Goal: Answer question/provide support

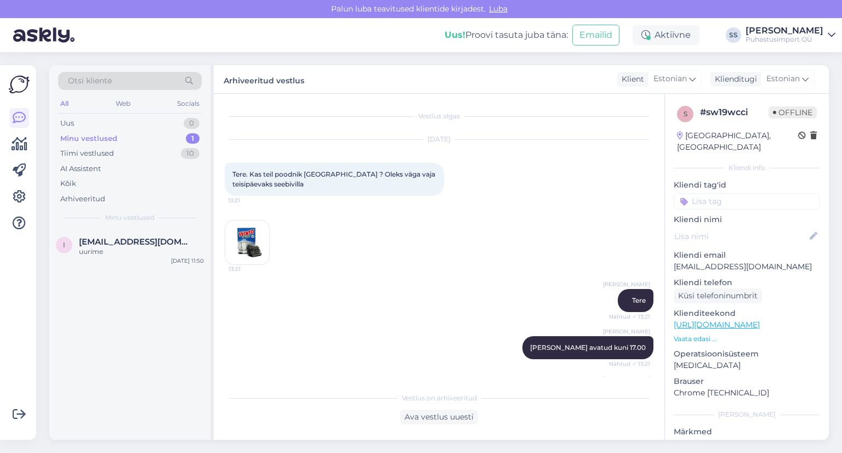
scroll to position [179, 0]
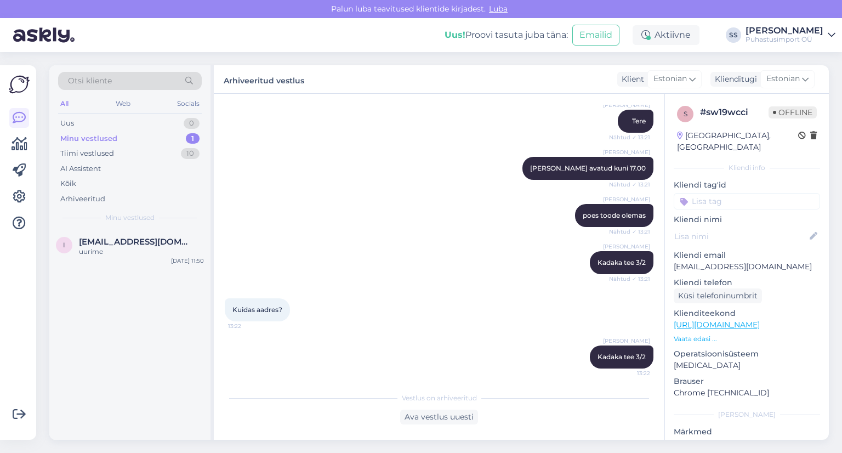
click at [100, 143] on div "Minu vestlused 1" at bounding box center [130, 138] width 144 height 15
click at [116, 239] on span "[EMAIL_ADDRESS][DOMAIN_NAME]" at bounding box center [136, 242] width 114 height 10
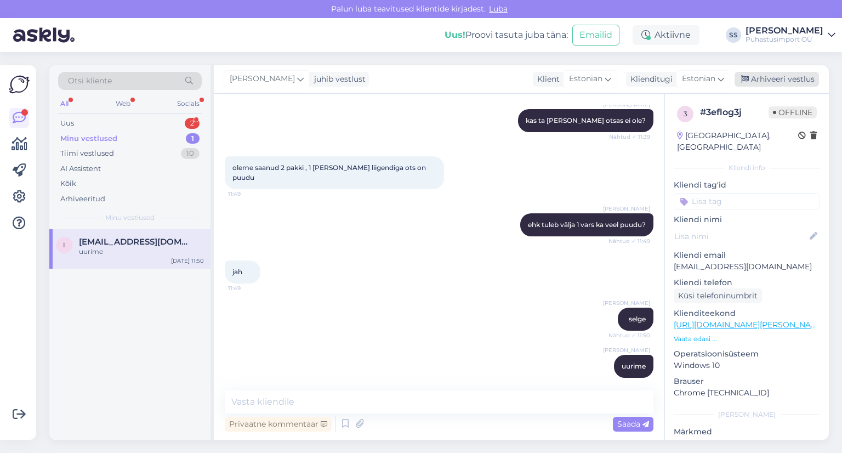
click at [759, 82] on div "Arhiveeri vestlus" at bounding box center [777, 79] width 84 height 15
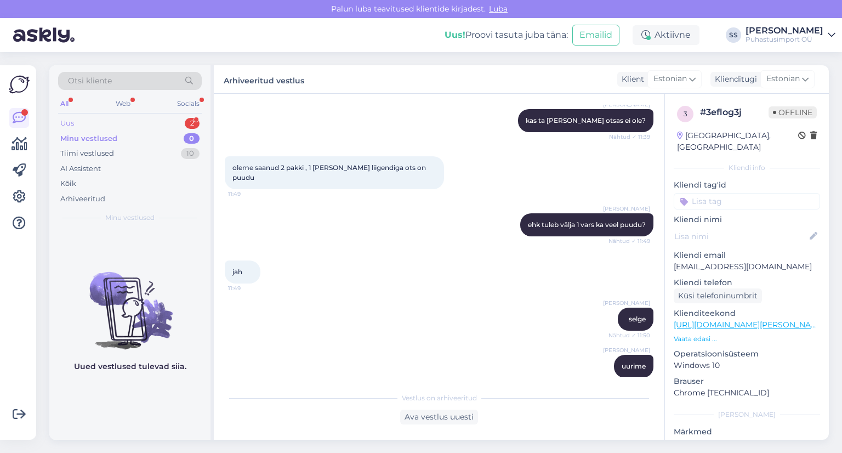
click at [167, 128] on div "Uus 2" at bounding box center [130, 123] width 144 height 15
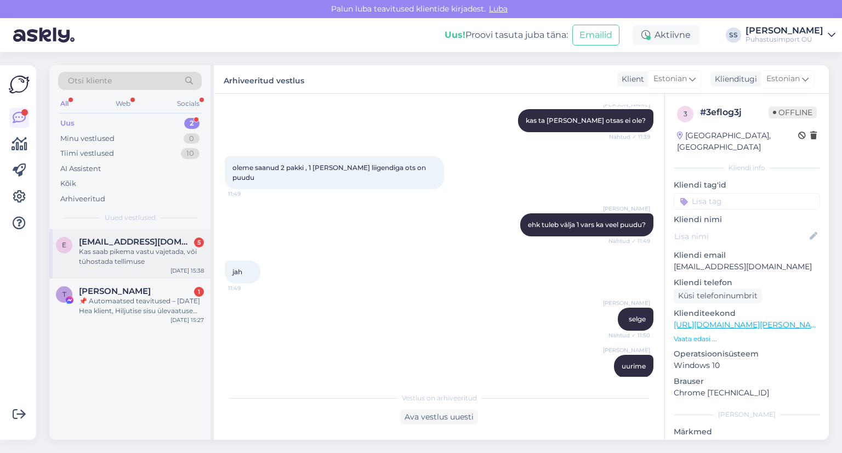
click at [169, 273] on div "E [EMAIL_ADDRESS][DOMAIN_NAME] 5 Kas saab pikema vastu vajetada, või tühostada …" at bounding box center [129, 253] width 161 height 49
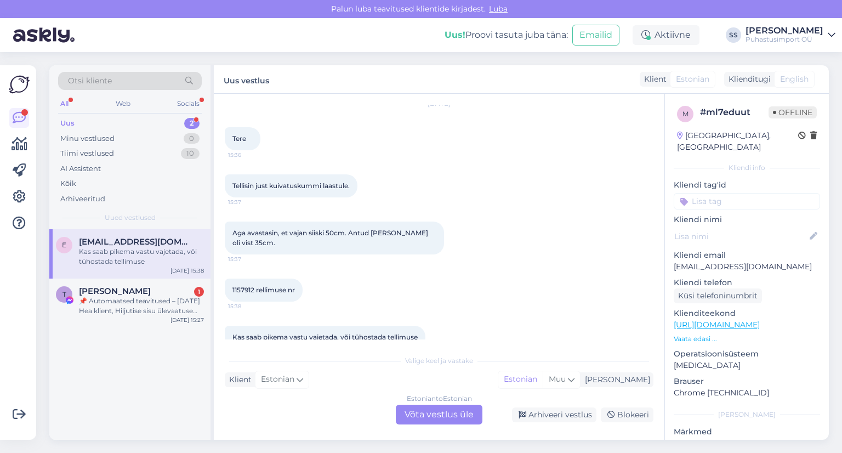
scroll to position [57, 0]
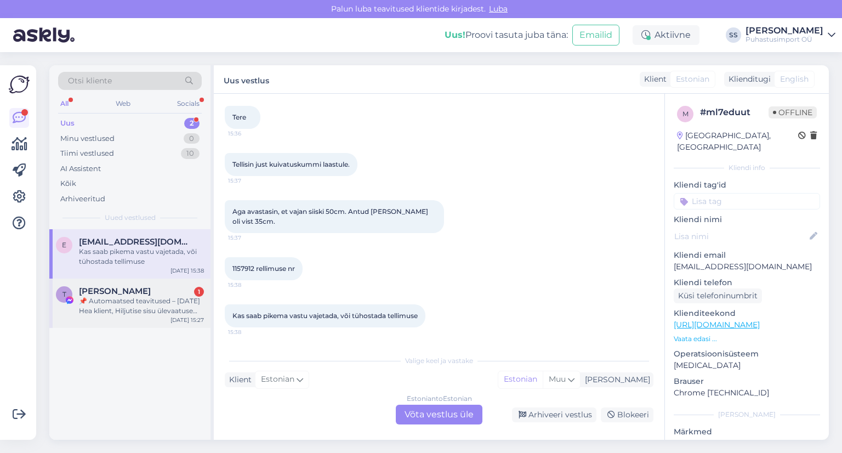
click at [162, 306] on div "📌 Automaatsed teavitused – [DATE] Hea klient, Hiljutise sisu ülevaatuse käigus …" at bounding box center [141, 306] width 125 height 20
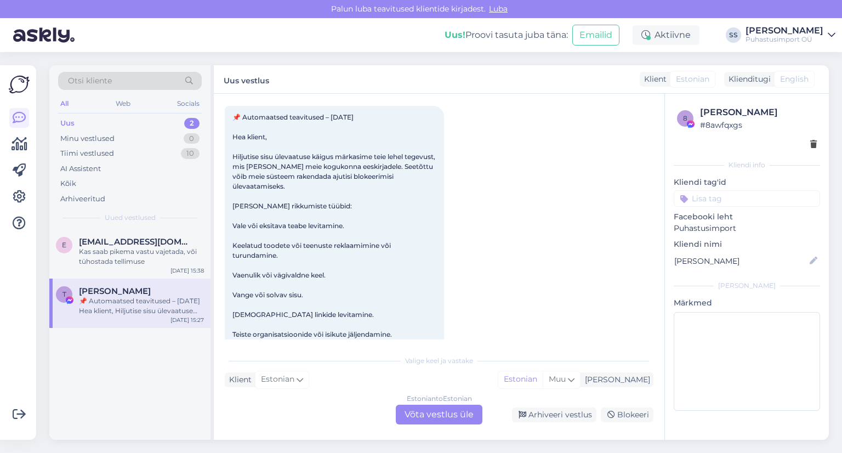
scroll to position [23, 0]
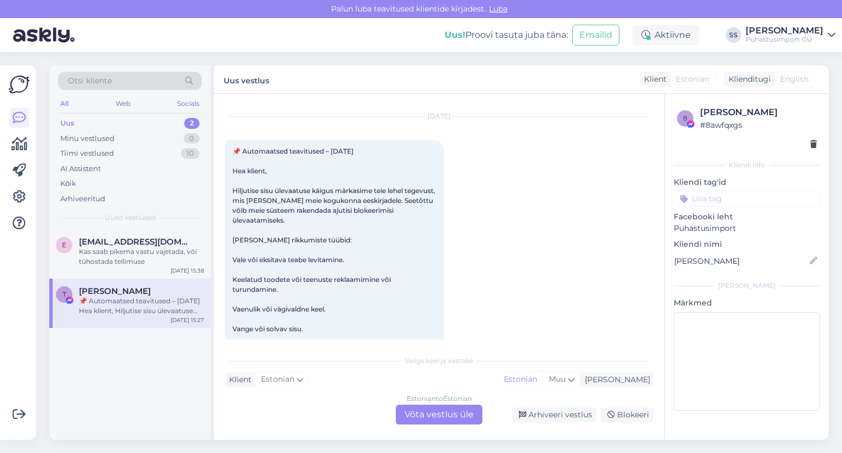
drag, startPoint x: 570, startPoint y: 411, endPoint x: 503, endPoint y: 378, distance: 74.8
click at [570, 411] on div "Arhiveeri vestlus" at bounding box center [554, 414] width 84 height 15
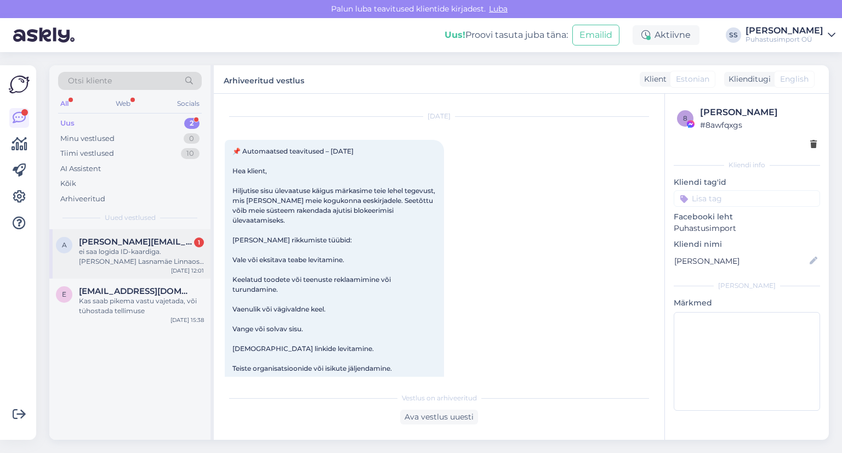
click at [127, 247] on div "ei saa logida ID-kaardiga. [PERSON_NAME] Lasnamäe Linnaosa Valitsus" at bounding box center [141, 257] width 125 height 20
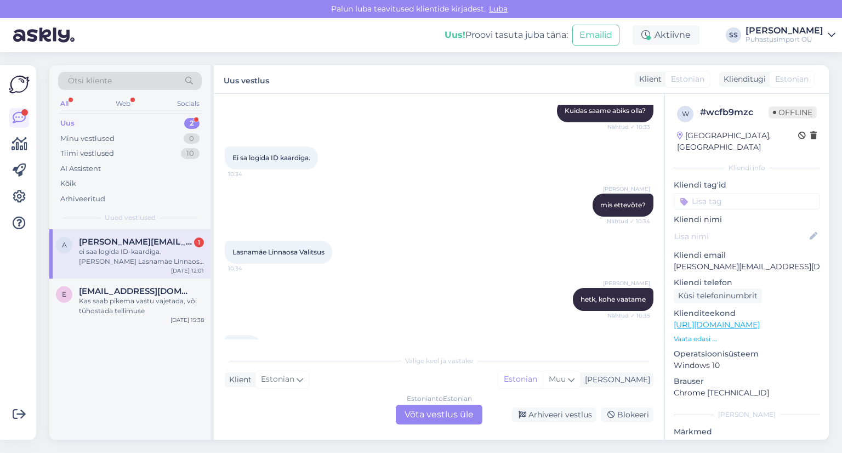
scroll to position [0, 0]
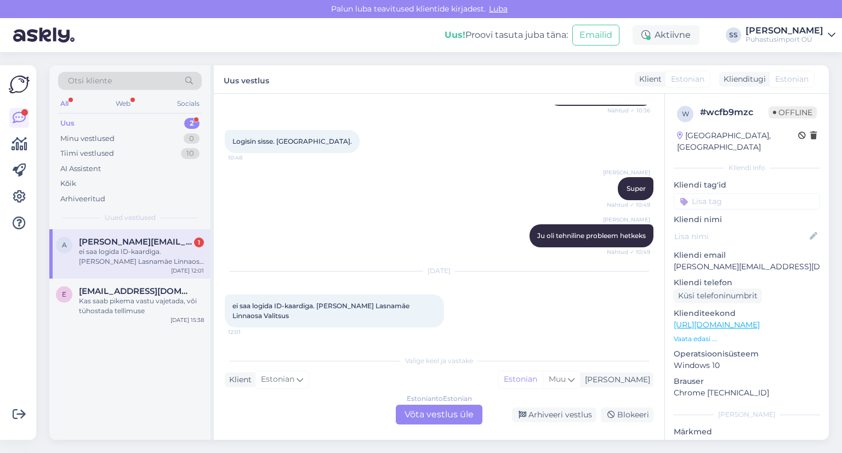
click at [445, 418] on div "Estonian to Estonian Võta vestlus üle" at bounding box center [439, 415] width 87 height 20
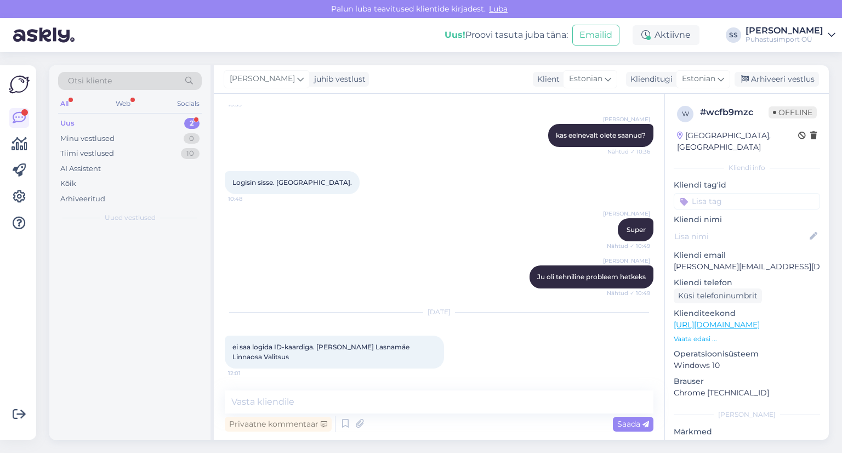
scroll to position [417, 0]
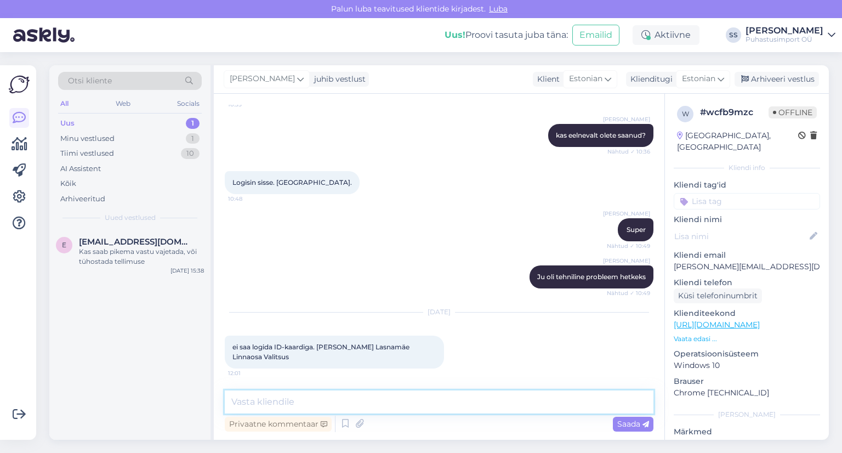
click at [445, 411] on textarea at bounding box center [439, 401] width 429 height 23
type textarea "Tere"
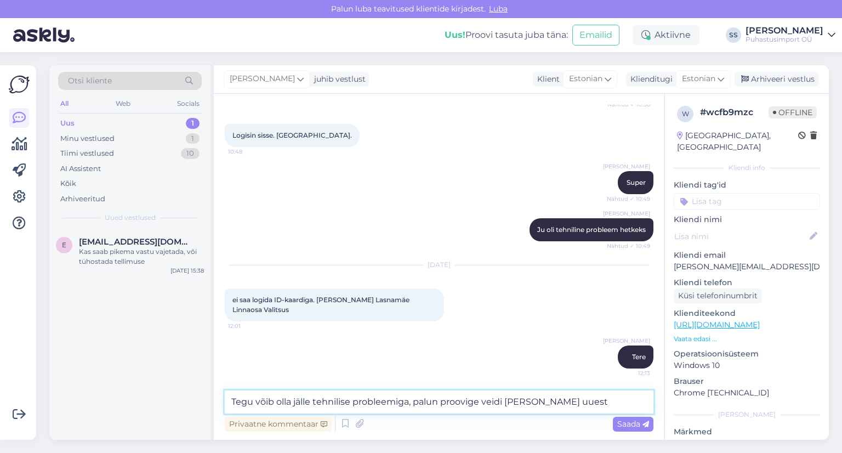
type textarea "Tegu võib olla jälle tehnilise probleemiga, palun proovige veidi [PERSON_NAME] …"
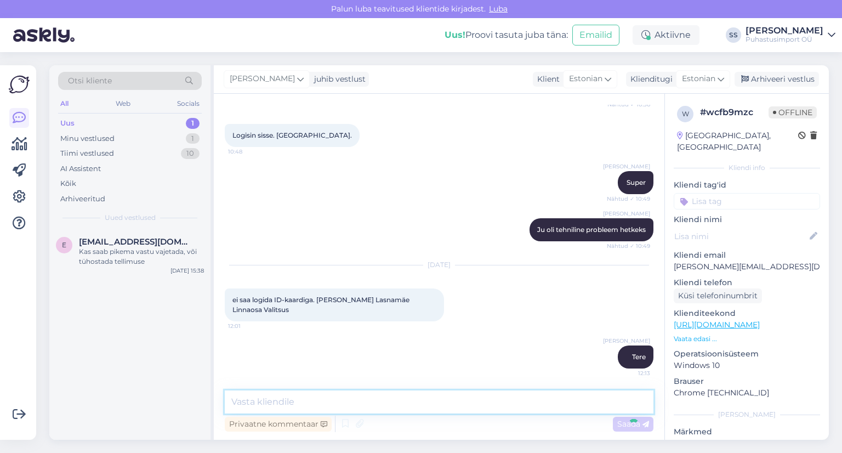
scroll to position [520, 0]
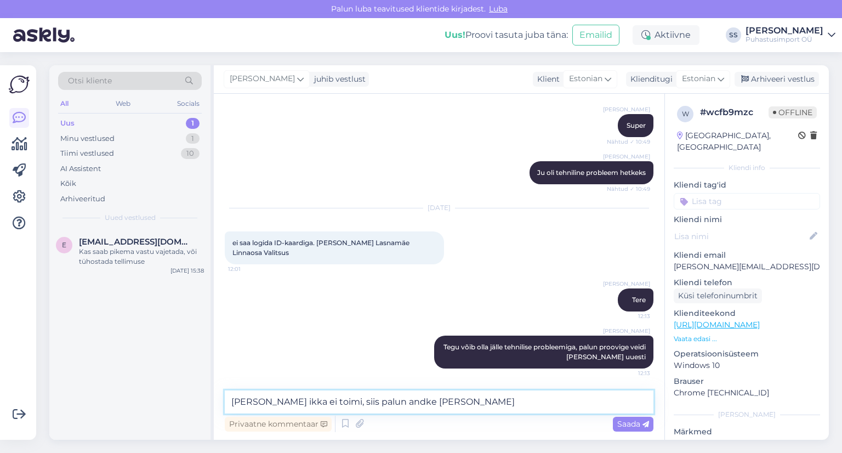
type textarea "[PERSON_NAME] ikka ei toimi, siis palun andke [PERSON_NAME]"
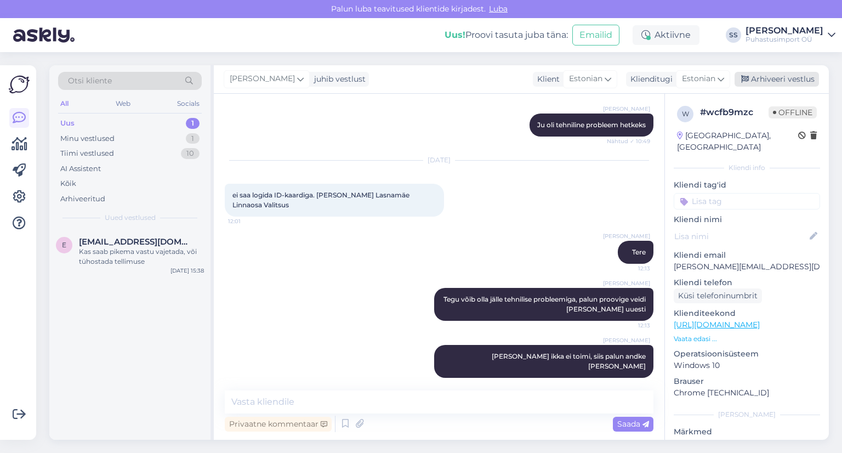
click at [791, 80] on div "Arhiveeri vestlus" at bounding box center [777, 79] width 84 height 15
